Goal: Information Seeking & Learning: Find specific fact

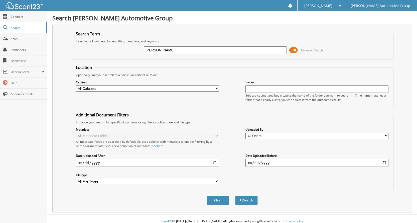
type input "APRIL LOPEZ"
click at [235, 195] on button "Search" at bounding box center [246, 199] width 23 height 9
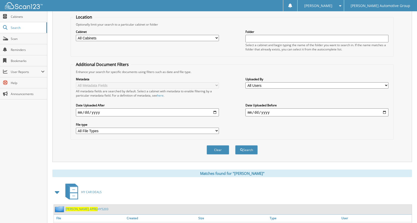
scroll to position [122, 0]
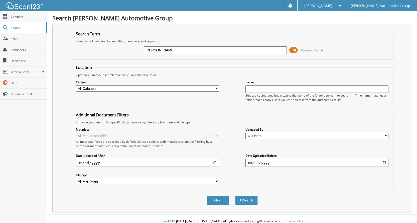
type input "[PERSON_NAME]"
click at [235, 195] on button "Search" at bounding box center [246, 199] width 23 height 9
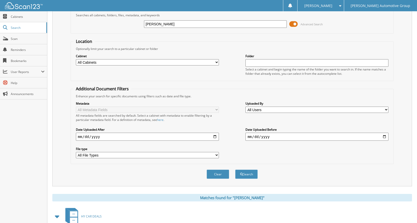
scroll to position [122, 0]
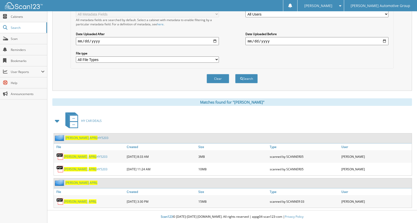
click at [90, 156] on link "[PERSON_NAME] _ APRIL HY5203" at bounding box center [86, 156] width 44 height 4
click at [83, 168] on link "LOPEZ _ APRIL HY5203" at bounding box center [86, 169] width 44 height 4
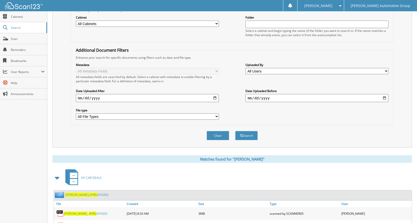
scroll to position [0, 0]
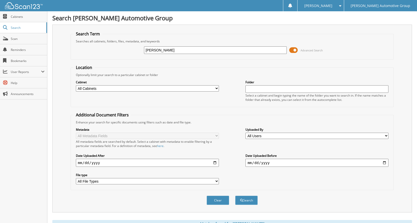
drag, startPoint x: 156, startPoint y: 49, endPoint x: 135, endPoint y: 54, distance: 21.9
click at [135, 54] on div "APRIL LOPEZ Advanced Search" at bounding box center [231, 50] width 317 height 14
type input "MIKE LOPEZ"
click at [235, 195] on button "Search" at bounding box center [246, 199] width 23 height 9
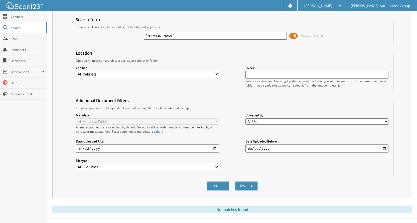
scroll to position [22, 0]
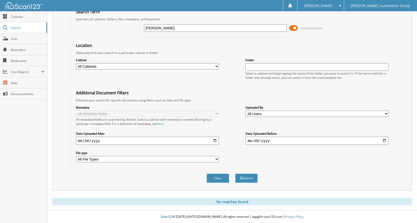
click at [154, 28] on input "MIKE LOPEZ" at bounding box center [215, 28] width 143 height 8
type input "MICHAEL LOPEZ"
click at [235, 173] on button "Search" at bounding box center [246, 177] width 23 height 9
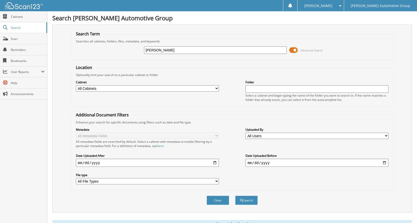
drag, startPoint x: 162, startPoint y: 50, endPoint x: 140, endPoint y: 56, distance: 22.7
click at [140, 56] on div "MICHAEL LOPEZ Advanced Search" at bounding box center [231, 50] width 317 height 14
type input "LOPEZ"
click at [244, 197] on button "Search" at bounding box center [246, 199] width 23 height 9
drag, startPoint x: 170, startPoint y: 48, endPoint x: 97, endPoint y: 58, distance: 73.2
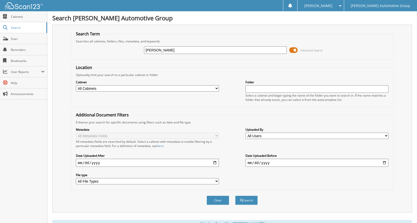
click at [111, 58] on fieldset "Search Term Searches all cabinets, folders, files, metadata, and keywords LOPEZ…" at bounding box center [232, 45] width 323 height 29
type input "HY6227"
click at [235, 195] on button "Search" at bounding box center [246, 199] width 23 height 9
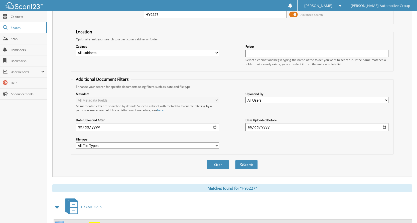
scroll to position [77, 0]
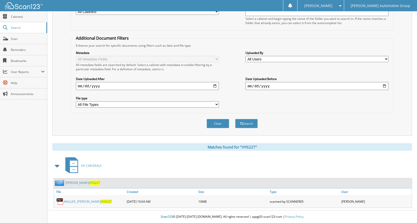
click at [75, 201] on link "WALLER_ JOEL HY6227" at bounding box center [88, 201] width 48 height 4
click at [406, 39] on div "Search Term Searches all cabinets, folders, files, metadata, and keywords HY622…" at bounding box center [232, 42] width 360 height 188
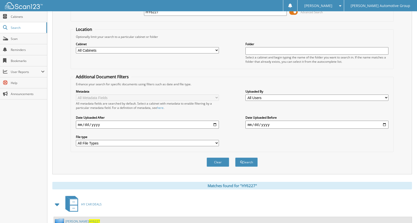
scroll to position [0, 0]
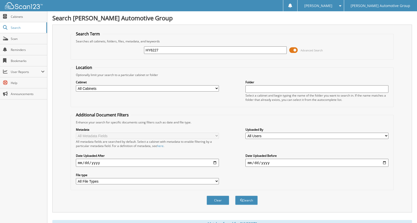
click at [156, 50] on input "HY6227" at bounding box center [215, 50] width 143 height 8
type input "HY2667"
click at [235, 195] on button "Search" at bounding box center [246, 199] width 23 height 9
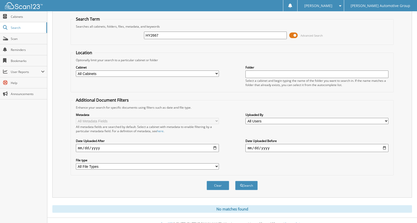
scroll to position [22, 0]
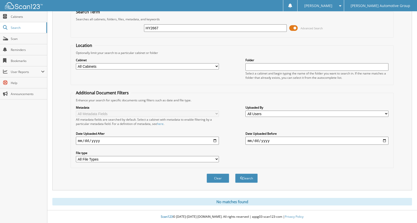
click at [412, 163] on div "Search Mike Schmitz Automotive Group Search Term Searches all cabinets, folders…" at bounding box center [232, 100] width 370 height 245
click at [161, 28] on input "HY2667" at bounding box center [215, 28] width 143 height 8
type input "HY5203"
click at [235, 173] on button "Search" at bounding box center [246, 177] width 23 height 9
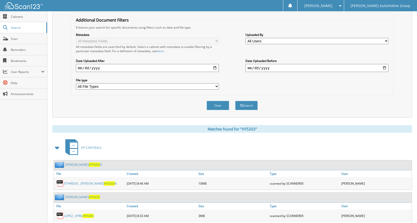
scroll to position [122, 0]
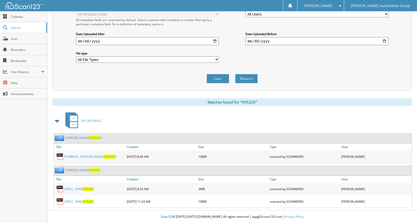
click at [77, 190] on link "LOPEZ_ APRIL HY5203" at bounding box center [79, 189] width 30 height 4
